Goal: Information Seeking & Learning: Learn about a topic

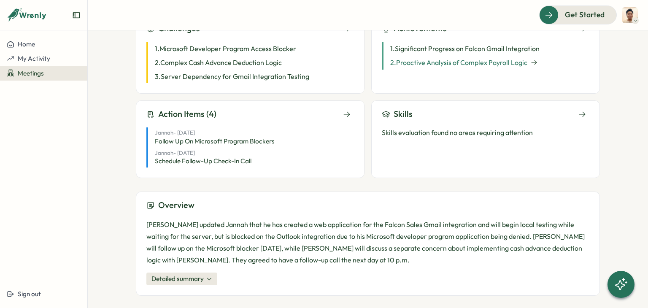
scroll to position [117, 0]
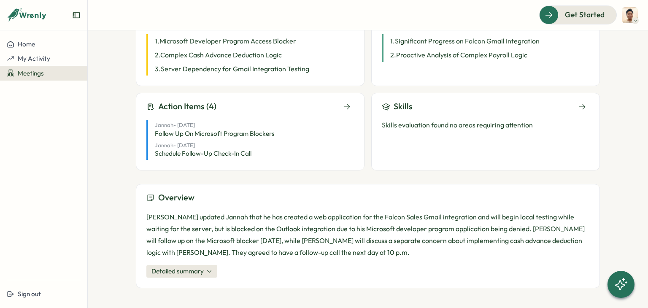
click at [210, 272] on icon at bounding box center [209, 271] width 6 height 6
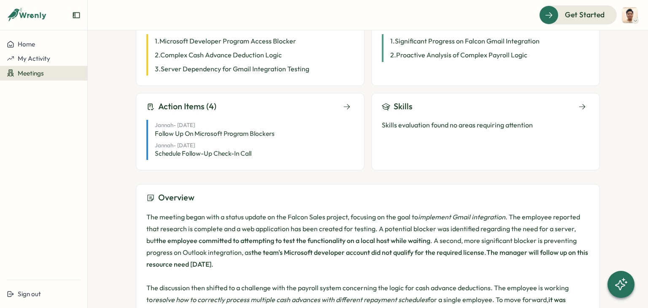
scroll to position [200, 0]
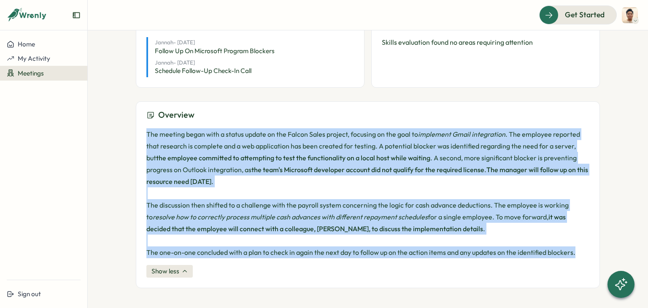
drag, startPoint x: 577, startPoint y: 254, endPoint x: 142, endPoint y: 132, distance: 452.1
click at [142, 132] on div "Overview The meeting began with a status update on the Falcon Sales project, fo…" at bounding box center [368, 194] width 464 height 187
copy p "The meeting began with a status update on the Falcon Sales project, focusing on…"
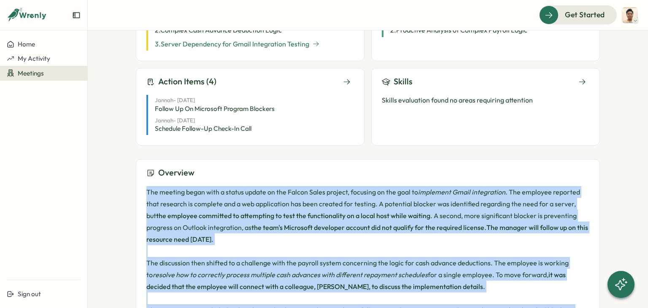
scroll to position [31, 0]
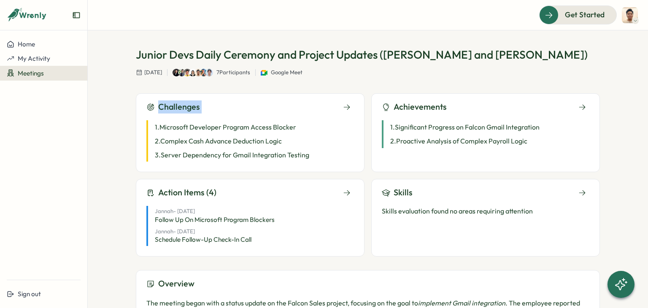
drag, startPoint x: 354, startPoint y: 157, endPoint x: 127, endPoint y: 98, distance: 235.2
click at [127, 98] on div "Meetings Junior Devs Daily Ceremon... Junior Devs Daily Ceremony and Project Up…" at bounding box center [368, 169] width 561 height 278
click at [136, 101] on div "Challenges 1 . Microsoft Developer Program Access Blocker 2 . Complex Cash Adva…" at bounding box center [250, 132] width 229 height 79
drag, startPoint x: 138, startPoint y: 101, endPoint x: 332, endPoint y: 156, distance: 201.8
click at [331, 157] on div "Challenges 1 . Microsoft Developer Program Access Blocker 2 . Complex Cash Adva…" at bounding box center [250, 132] width 229 height 79
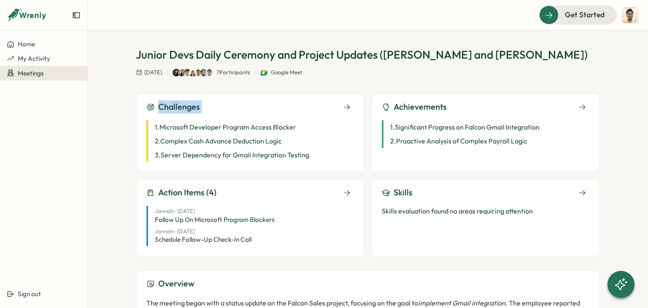
click at [231, 103] on div "Challenges" at bounding box center [250, 106] width 208 height 13
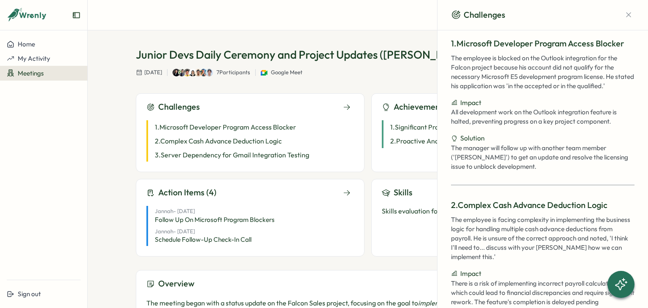
click at [156, 95] on div "Challenges 1 . Microsoft Developer Program Access Blocker 2 . Complex Cash Adva…" at bounding box center [250, 132] width 229 height 79
click at [133, 97] on div "Challenges 1. Microsoft Developer Program Access Blocker The employee is blocke…" at bounding box center [368, 169] width 561 height 278
drag, startPoint x: 154, startPoint y: 108, endPoint x: 312, endPoint y: 148, distance: 163.8
click at [312, 148] on div "Challenges 1. Microsoft Developer Program Access Blocker The employee is blocke…" at bounding box center [368, 169] width 561 height 278
copy div "Challenges 1 . Microsoft Developer Program Access Blocker 2 . Complex Cash Adva…"
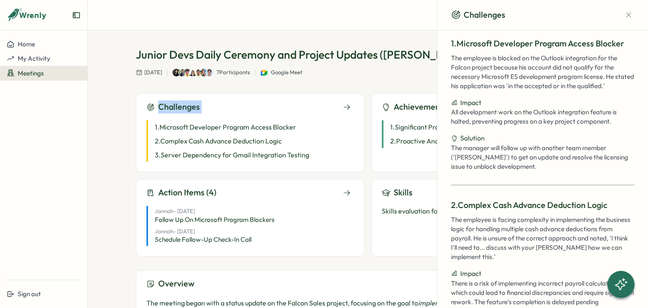
drag, startPoint x: 621, startPoint y: 122, endPoint x: 512, endPoint y: 82, distance: 116.3
click at [512, 82] on div "The employee is blocked on the Outlook integration for the Falcon project becau…" at bounding box center [543, 113] width 184 height 118
drag, startPoint x: 450, startPoint y: 42, endPoint x: 599, endPoint y: 124, distance: 170.4
click at [599, 122] on div "1. Microsoft Developer Program Access Blocker The employee is blocked on the Ou…" at bounding box center [543, 286] width 211 height 512
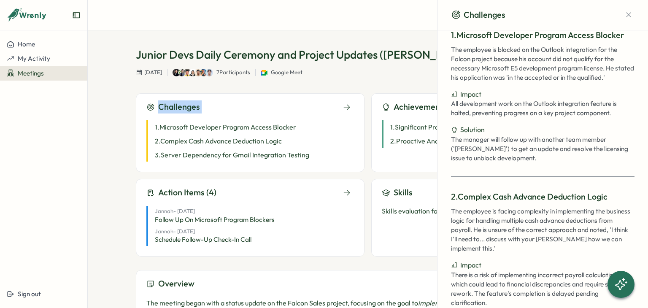
scroll to position [0, 0]
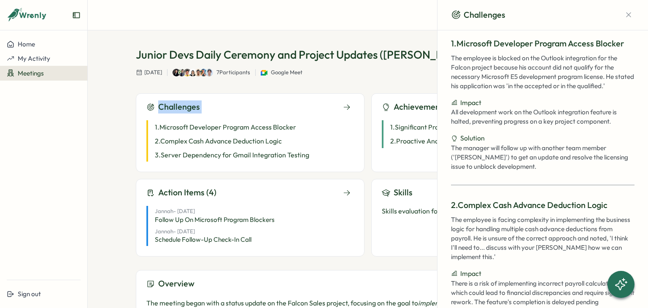
click at [459, 43] on p "1. Microsoft Developer Program Access Blocker" at bounding box center [543, 43] width 184 height 13
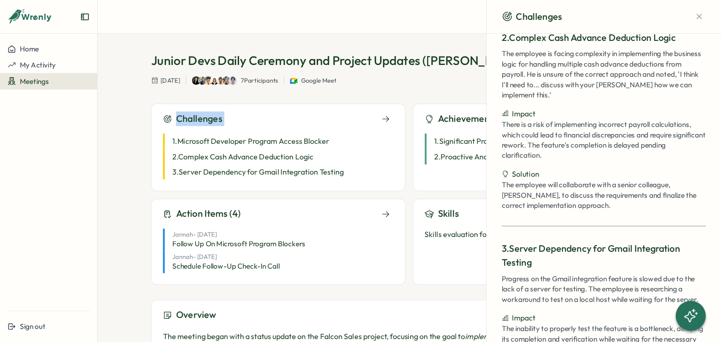
scroll to position [171, 0]
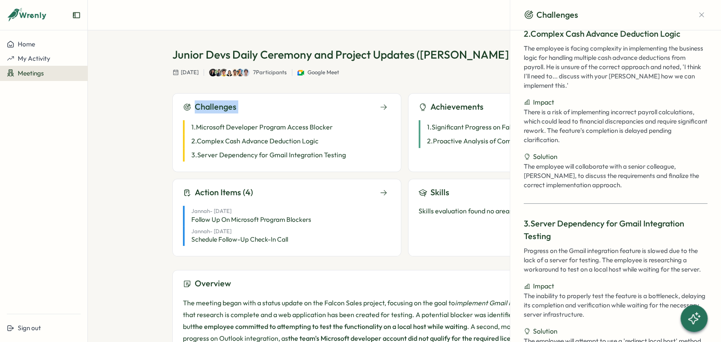
drag, startPoint x: 633, startPoint y: 5, endPoint x: 523, endPoint y: 75, distance: 129.9
click at [523, 75] on p "The employee is facing complexity in implementing the business logic for handli…" at bounding box center [615, 67] width 184 height 46
drag, startPoint x: 720, startPoint y: 132, endPoint x: 720, endPoint y: 125, distance: 6.8
click at [648, 125] on aside "Challenges 1. Microsoft Developer Program Access Blocker The employee is blocke…" at bounding box center [615, 171] width 211 height 342
click at [474, 94] on div "Achievements 1 . Significant Progress on Falcon Gmail Integration 2 . Proactive…" at bounding box center [522, 132] width 229 height 79
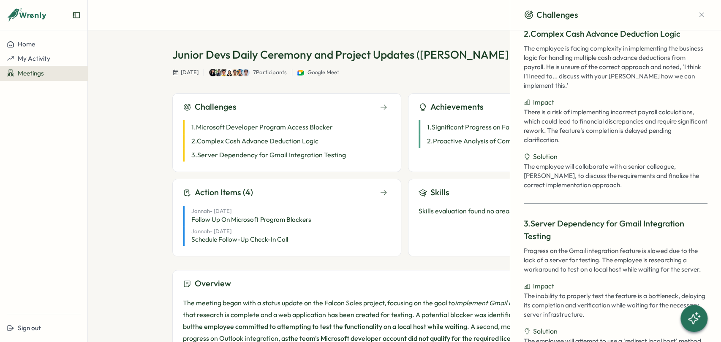
drag, startPoint x: 484, startPoint y: 103, endPoint x: 489, endPoint y: 101, distance: 5.6
click at [485, 103] on div "Achievements" at bounding box center [522, 106] width 208 height 13
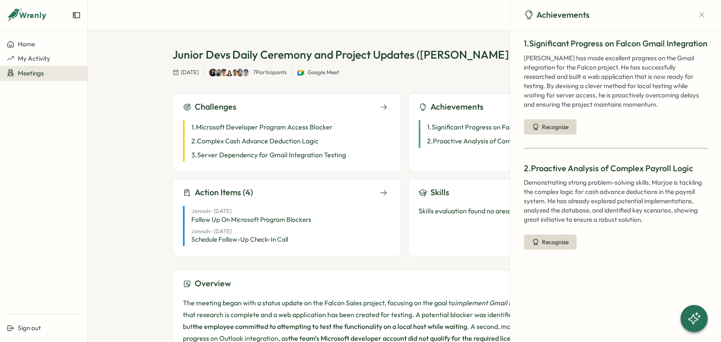
scroll to position [0, 0]
click at [648, 21] on div "Achievements" at bounding box center [615, 15] width 211 height 30
click at [648, 14] on icon "button" at bounding box center [701, 15] width 8 height 8
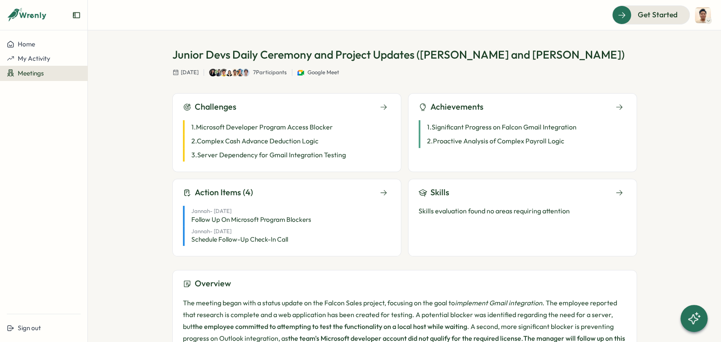
click at [476, 106] on h3 "Achievements" at bounding box center [456, 106] width 53 height 13
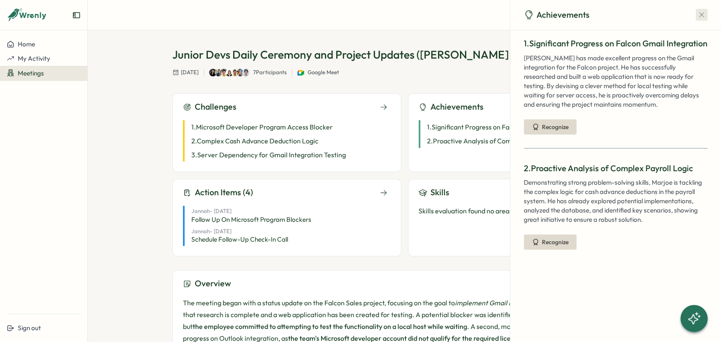
click at [648, 16] on icon "button" at bounding box center [701, 15] width 8 height 8
